Goal: Navigation & Orientation: Find specific page/section

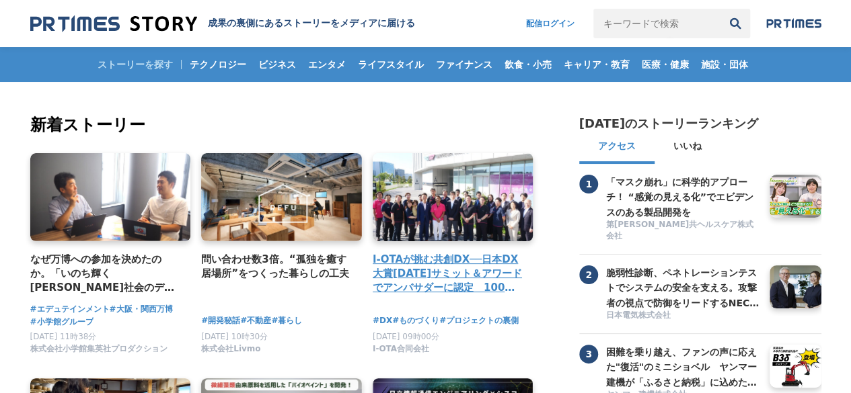
click at [456, 180] on link at bounding box center [453, 197] width 169 height 93
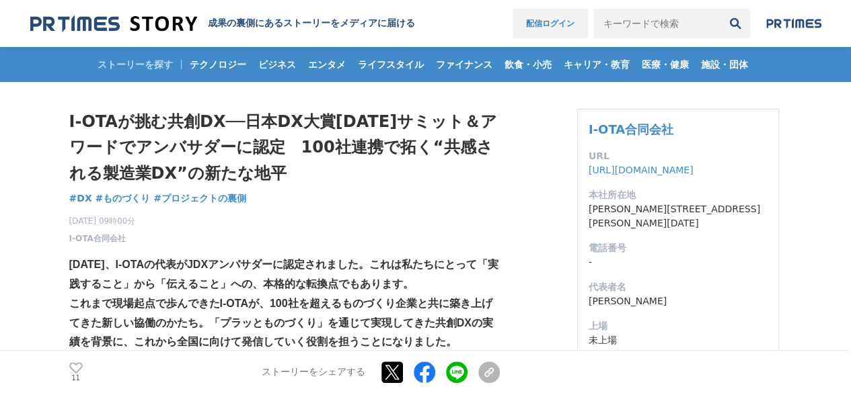
click at [553, 21] on link "配信ログイン" at bounding box center [549, 24] width 75 height 30
